Goal: Task Accomplishment & Management: Use online tool/utility

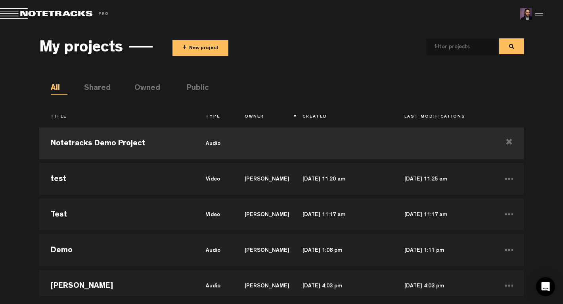
click at [197, 46] on button "+ New project" at bounding box center [200, 48] width 56 height 16
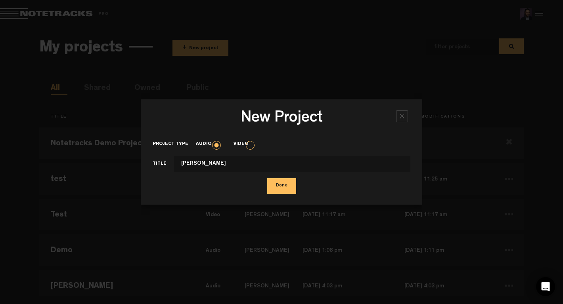
type input "[PERSON_NAME]"
click at [267, 178] on button "Done" at bounding box center [281, 186] width 29 height 16
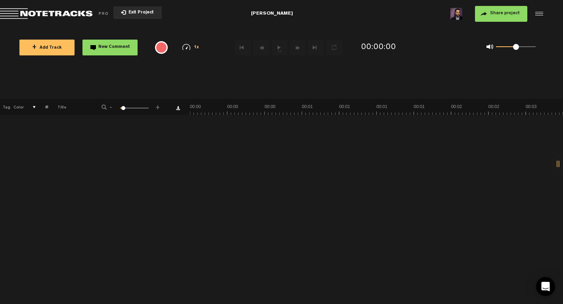
click at [137, 16] on button "Exit Project" at bounding box center [137, 12] width 48 height 13
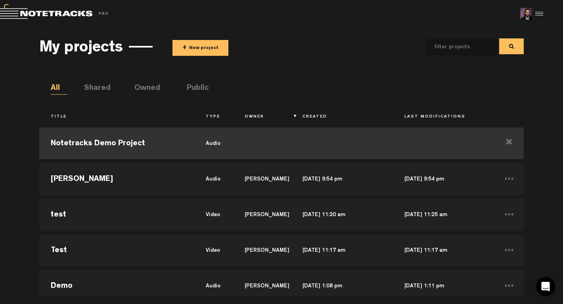
click at [136, 158] on td "Notetracks Demo Project" at bounding box center [116, 144] width 155 height 36
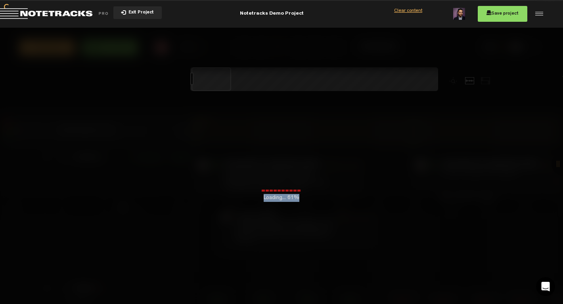
click at [135, 152] on div "Loading... 61%" at bounding box center [281, 180] width 563 height 304
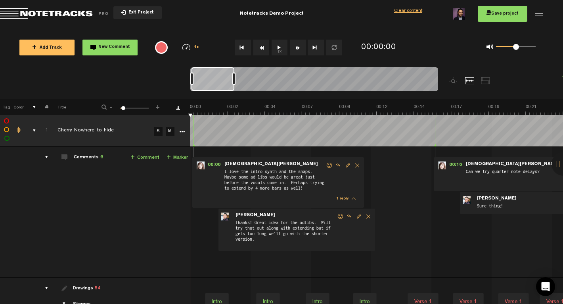
scroll to position [91, 0]
